Goal: Transaction & Acquisition: Purchase product/service

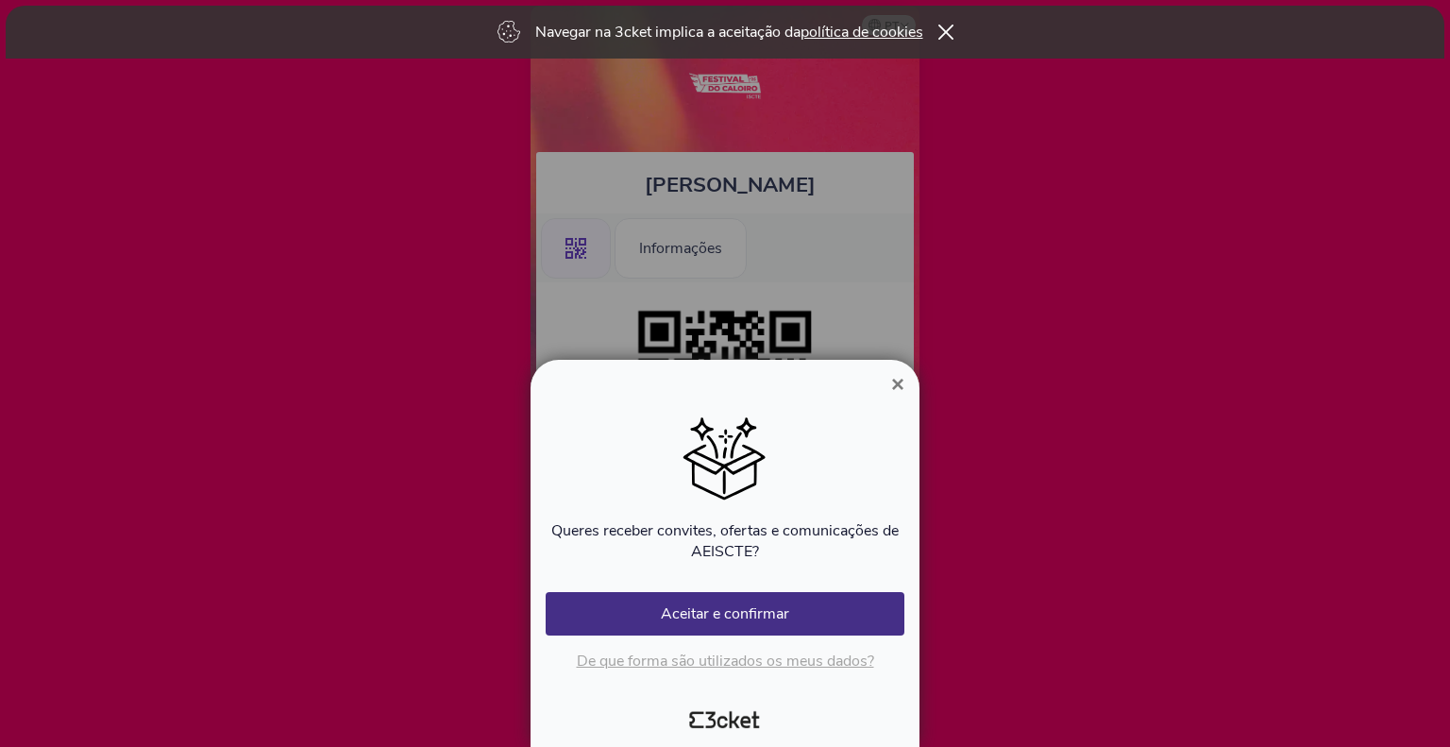
click at [896, 384] on span "×" at bounding box center [897, 383] width 13 height 25
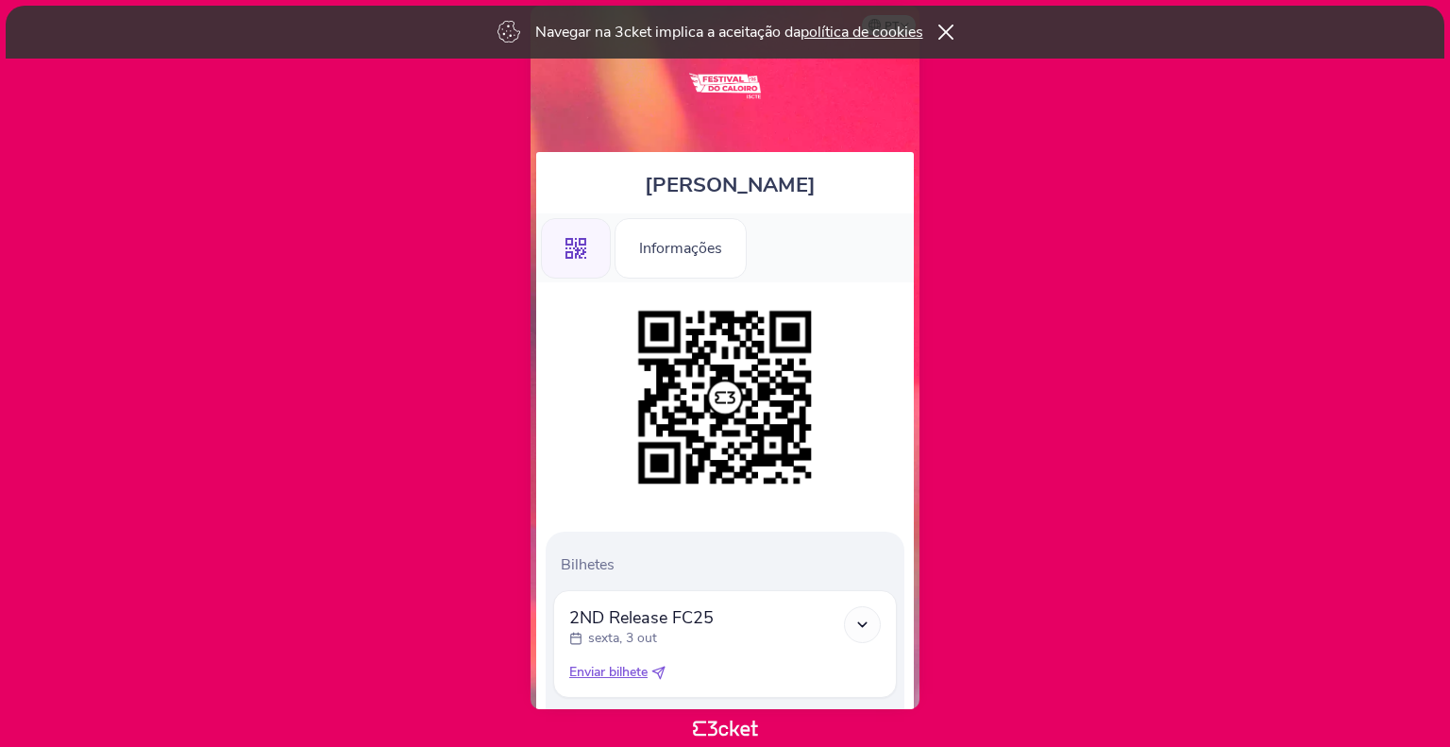
click at [869, 623] on icon at bounding box center [862, 624] width 16 height 16
drag, startPoint x: 773, startPoint y: 659, endPoint x: 820, endPoint y: 531, distance: 135.9
click at [820, 531] on div "Bilhetes 2ND Release FC25 sexta, 3 out Passe Geral Enviar bilhete" at bounding box center [725, 725] width 359 height 388
click at [847, 475] on div at bounding box center [725, 397] width 359 height 193
drag, startPoint x: 1449, startPoint y: 224, endPoint x: 1449, endPoint y: 493, distance: 269.0
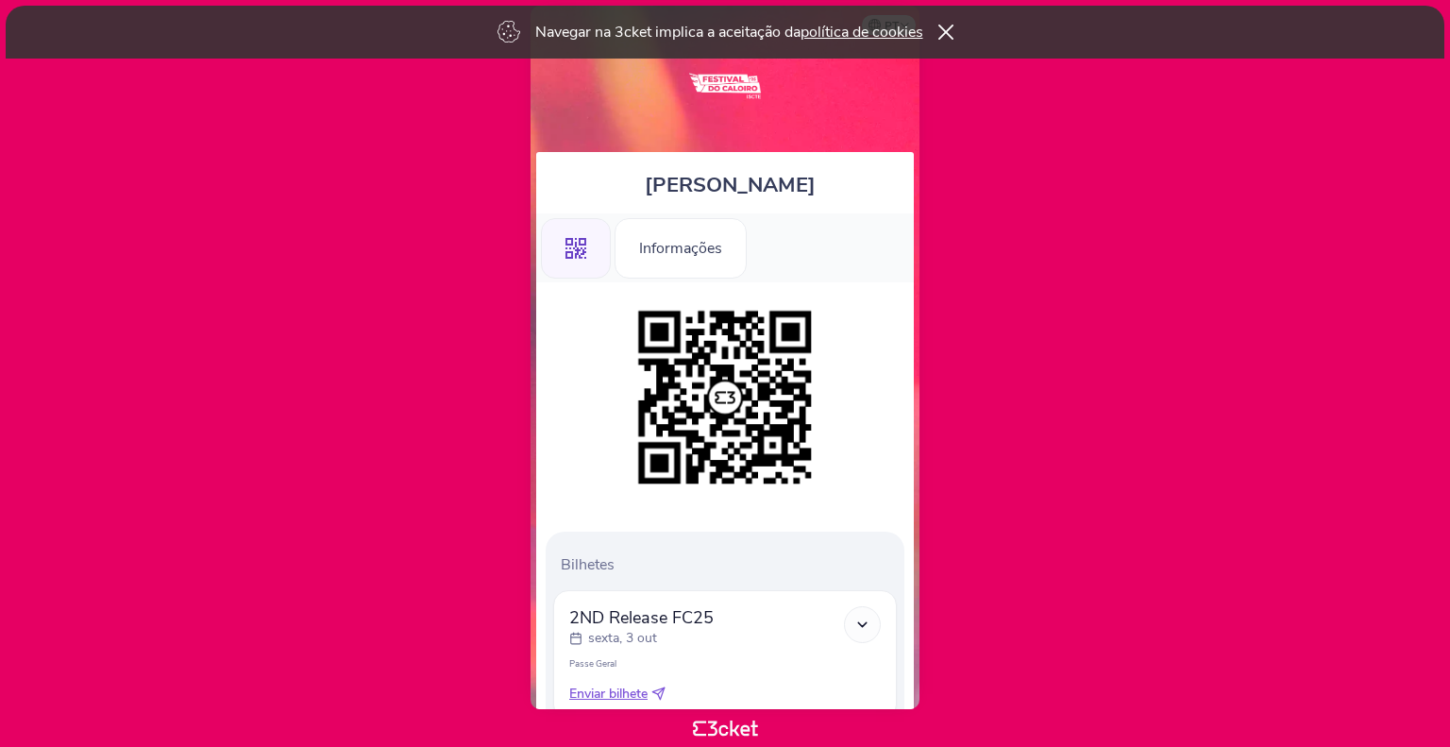
click at [1449, 493] on html "Navegar na 3cket implica a aceitação da política de cookies pt Português (Portu…" at bounding box center [725, 373] width 1450 height 747
click at [1445, 431] on html "Navegar na 3cket implica a aceitação da política de cookies pt Português (Portu…" at bounding box center [725, 373] width 1450 height 747
click at [950, 25] on icon at bounding box center [945, 32] width 16 height 15
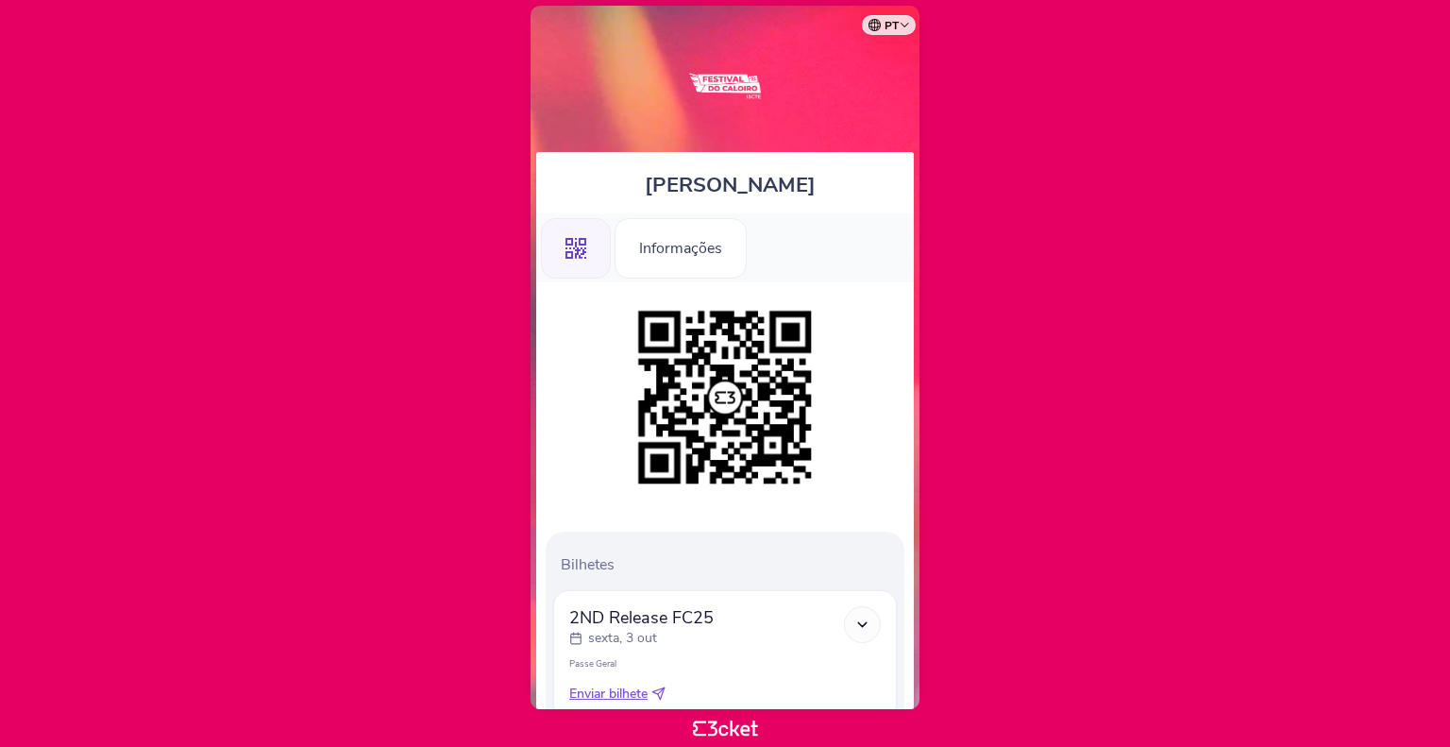
drag, startPoint x: 1449, startPoint y: 124, endPoint x: 1449, endPoint y: 478, distance: 354.0
click at [1449, 478] on html "pt Português (Portugal) English Español Catalan Français Daniel Silva .st0{fill…" at bounding box center [725, 373] width 1450 height 747
drag, startPoint x: 1449, startPoint y: 591, endPoint x: 1427, endPoint y: 199, distance: 392.3
click at [1427, 199] on html "pt Português (Portugal) English Español Catalan Français Daniel Silva .st0{fill…" at bounding box center [725, 373] width 1450 height 747
drag, startPoint x: 870, startPoint y: 703, endPoint x: 868, endPoint y: 573, distance: 130.3
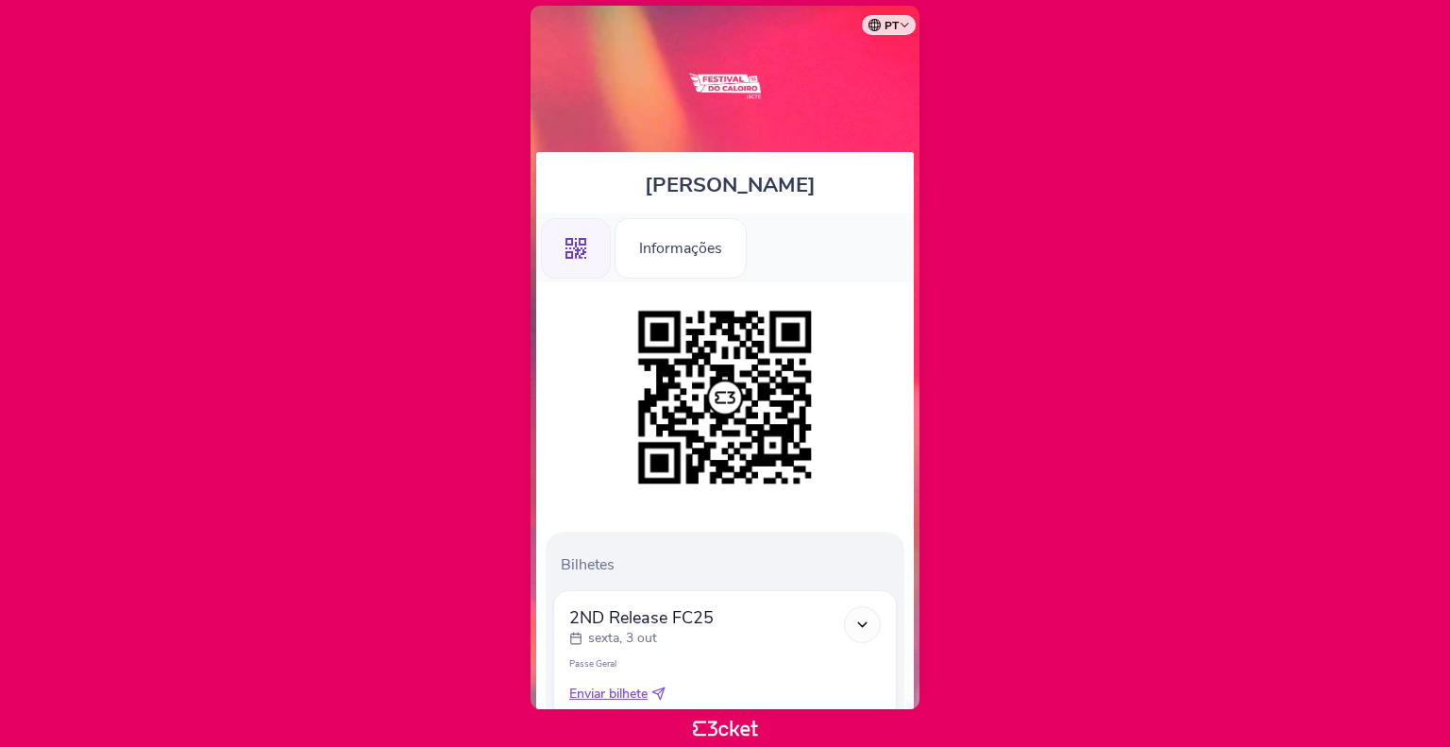
click at [868, 573] on div "Bilhetes 2ND Release FC25 sexta, 3 out Passe Geral Enviar bilhete" at bounding box center [725, 725] width 359 height 388
click at [849, 507] on div "Bilhetes 2ND Release FC25 sexta, 3 out Passe Geral" at bounding box center [725, 614] width 378 height 665
click at [566, 260] on div ".st0{fill-rule:evenodd;clip-rule:evenodd;}" at bounding box center [576, 248] width 70 height 60
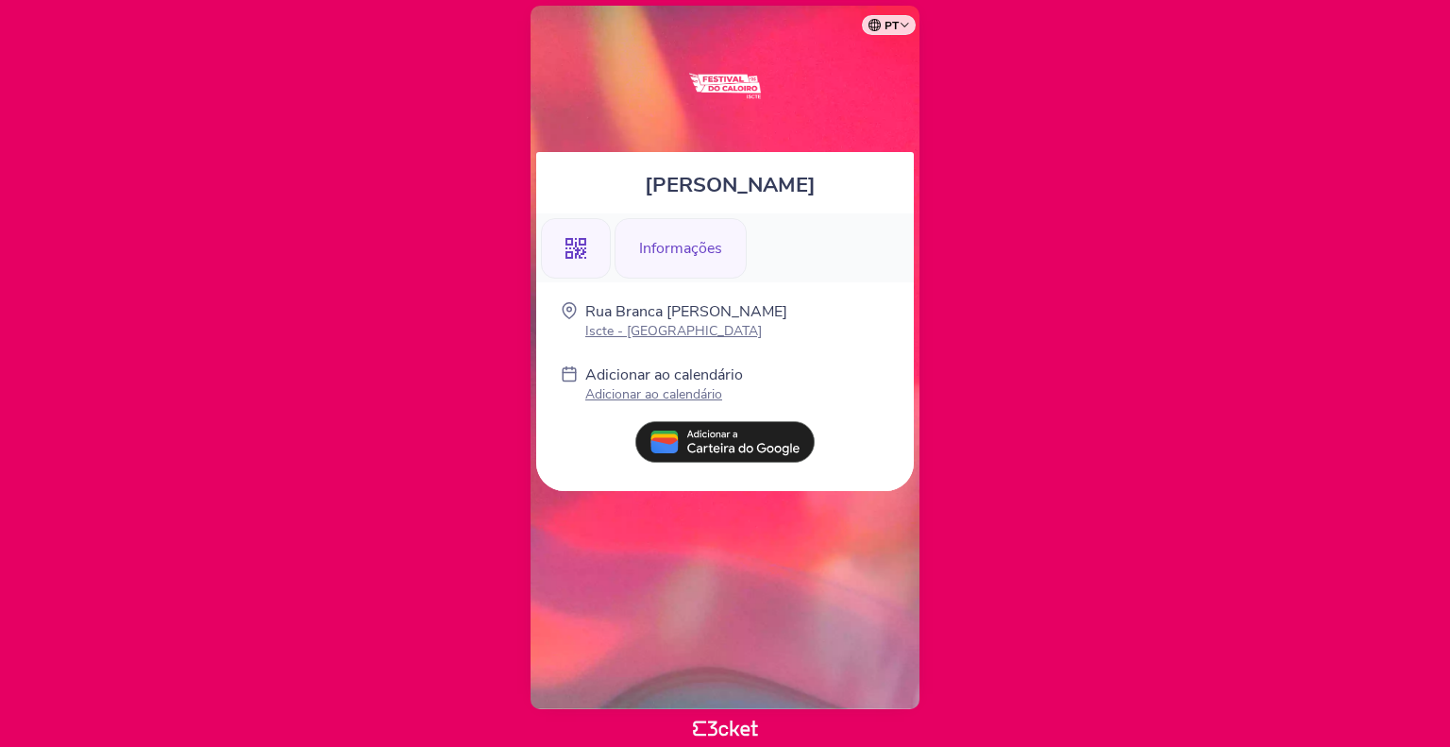
click at [590, 241] on div ".st0{fill-rule:evenodd;clip-rule:evenodd;}" at bounding box center [576, 248] width 70 height 60
